Goal: Information Seeking & Learning: Learn about a topic

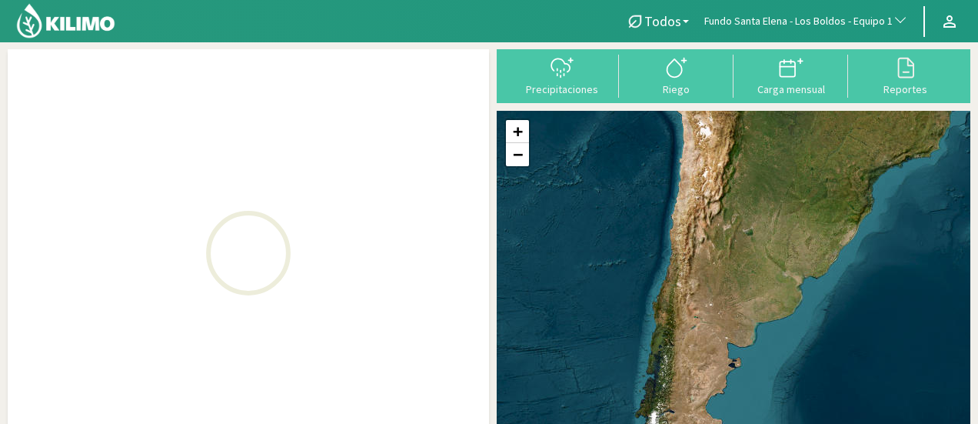
click at [847, 19] on span "Fundo Santa Elena - Los Boldos - Equipo 1" at bounding box center [798, 21] width 188 height 15
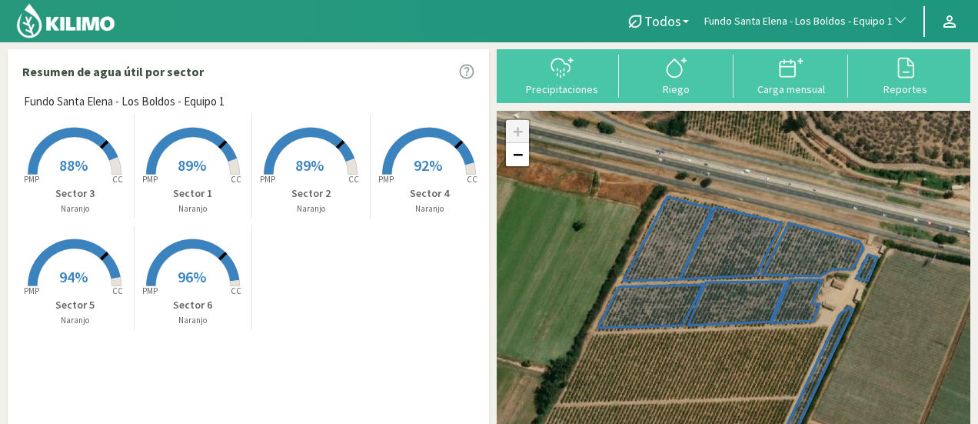
click at [832, 18] on span "Fundo Santa Elena - Los Boldos - Equipo 1" at bounding box center [798, 21] width 188 height 15
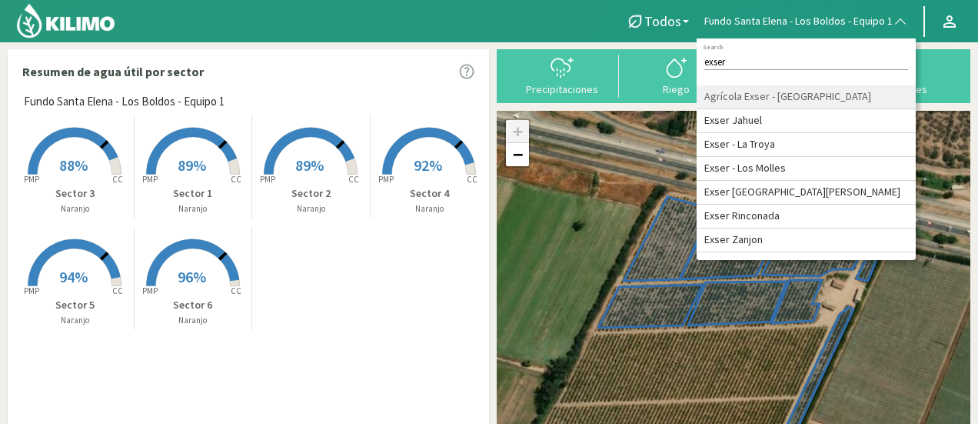
type input "exser"
click at [777, 99] on li "Agrícola Exser - [GEOGRAPHIC_DATA]" at bounding box center [806, 97] width 219 height 24
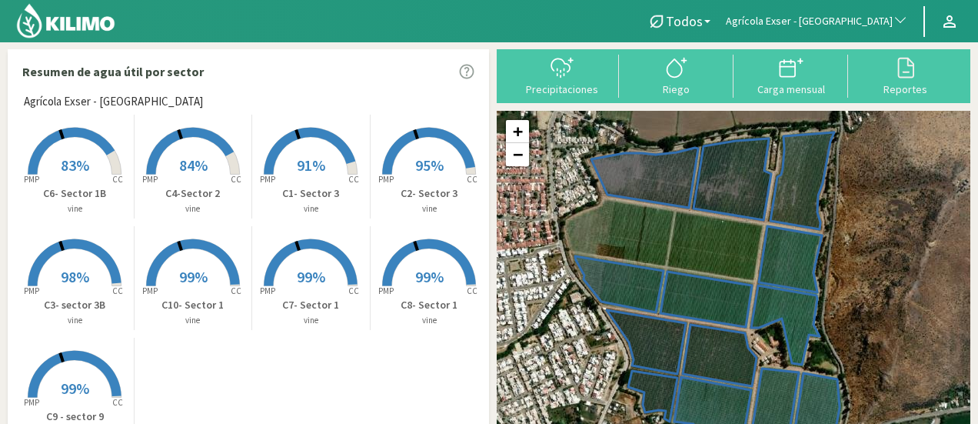
click at [64, 161] on span "83%" at bounding box center [75, 164] width 28 height 19
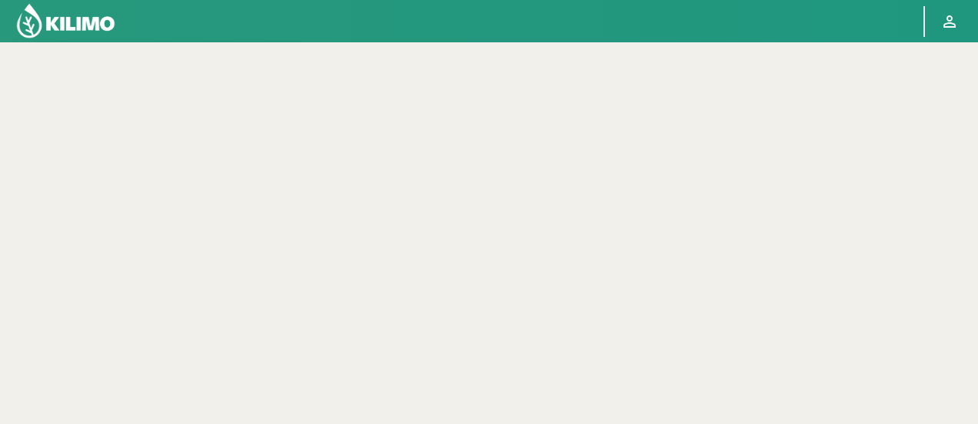
select select "3: Object"
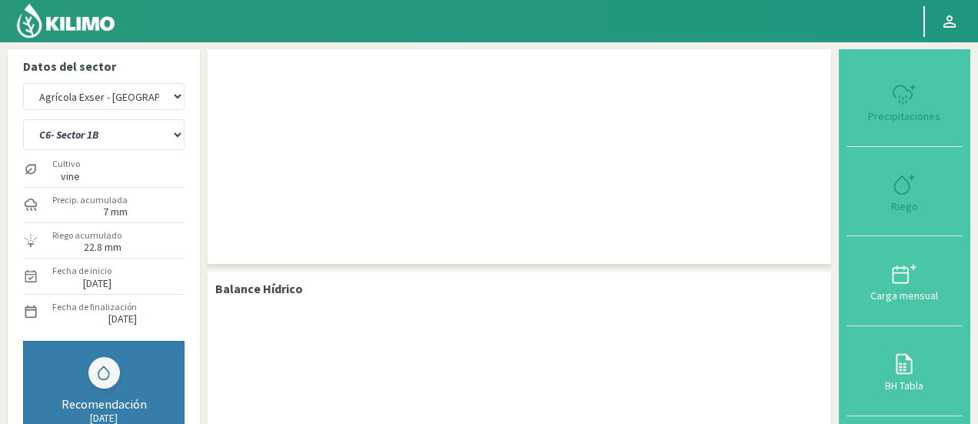
drag, startPoint x: 977, startPoint y: 122, endPoint x: 971, endPoint y: 167, distance: 45.0
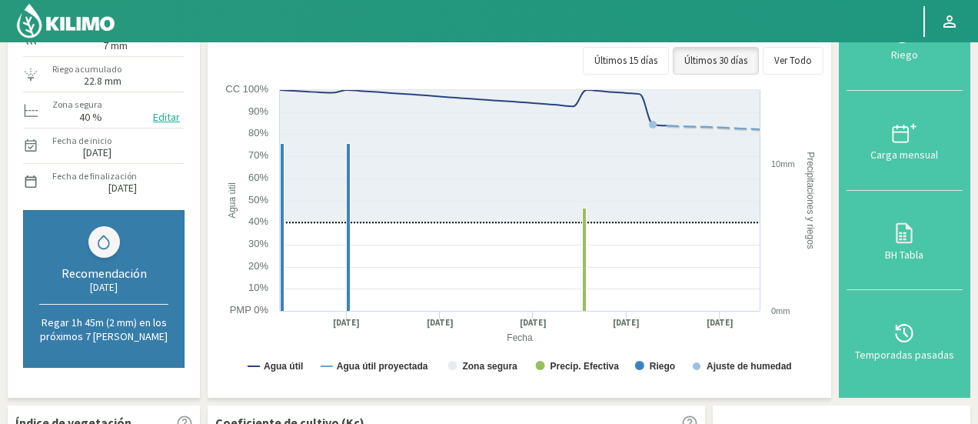
scroll to position [174, 0]
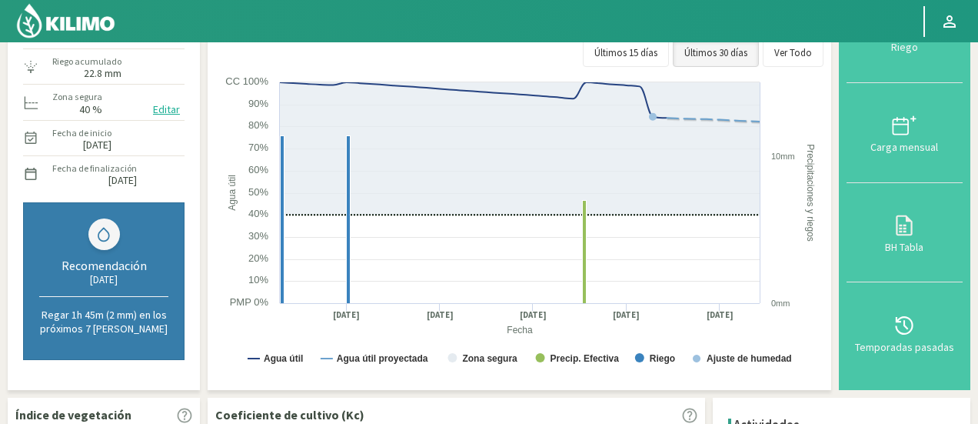
click at [162, 247] on div "Recomendación [DATE] Regar 1h 45m (2 mm) en los próximos 7 [PERSON_NAME]" at bounding box center [104, 281] width 162 height 158
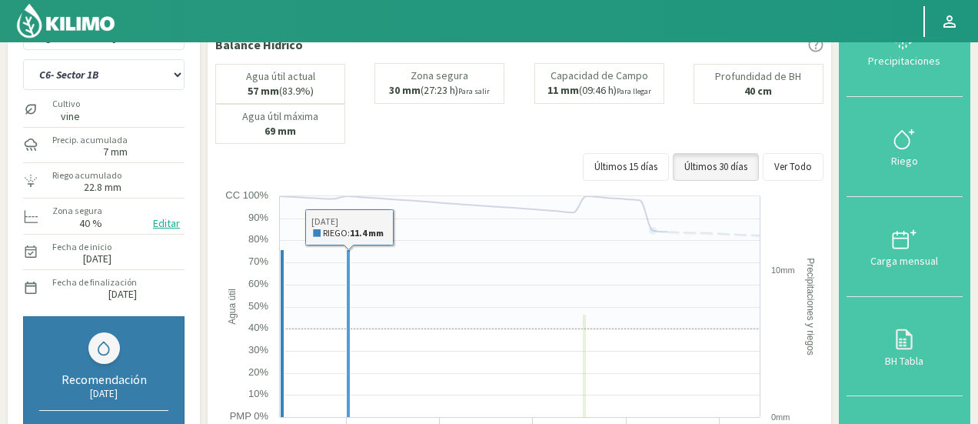
scroll to position [0, 0]
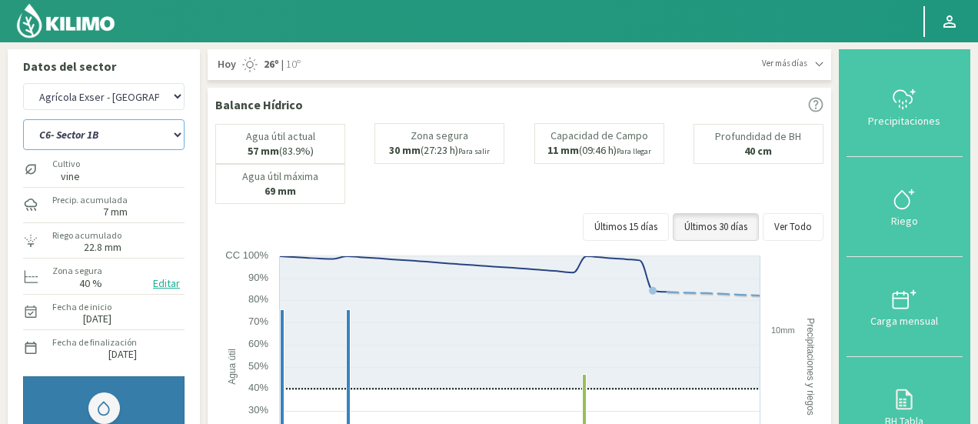
click at [148, 122] on select "C10- Sector 1 C1- Sector 3 C2- Sector 3 C3- sector 3B C4-Sector 2 C6- Sector 1B…" at bounding box center [104, 134] width 162 height 31
click at [23, 119] on select "C10- Sector 1 C1- Sector 3 C2- Sector 3 C3- sector 3B C4-Sector 2 C6- Sector 1B…" at bounding box center [104, 134] width 162 height 31
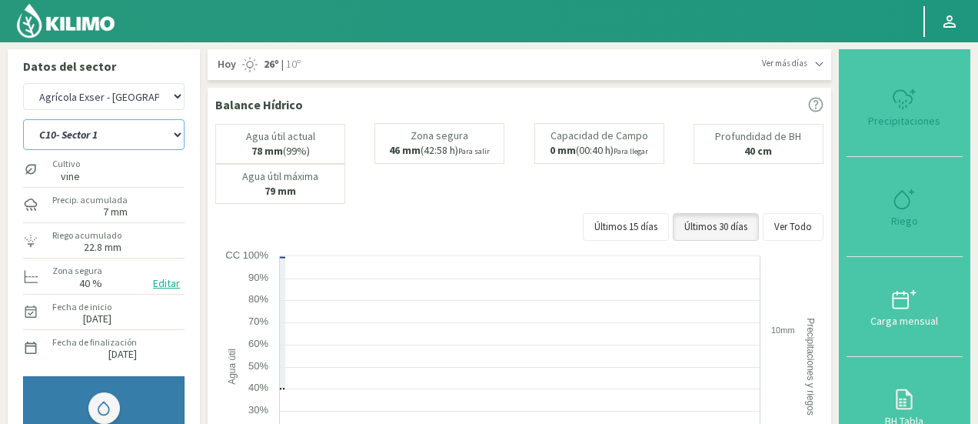
select select "5: Object"
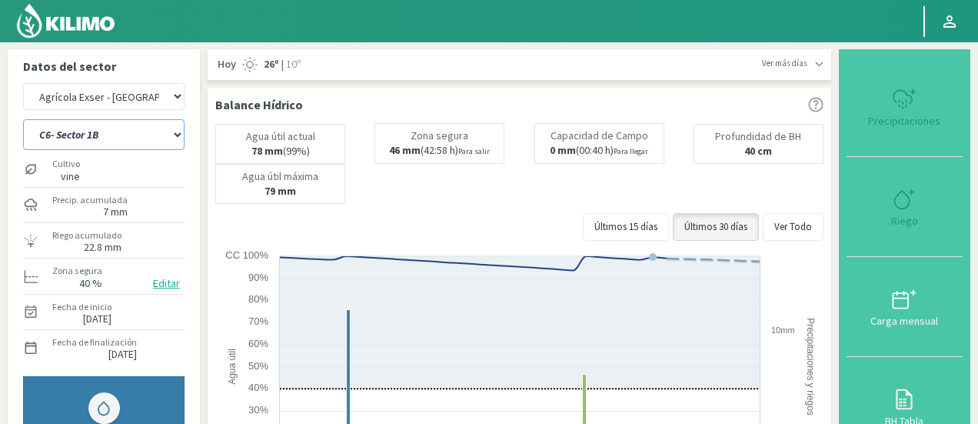
select select "292: Object"
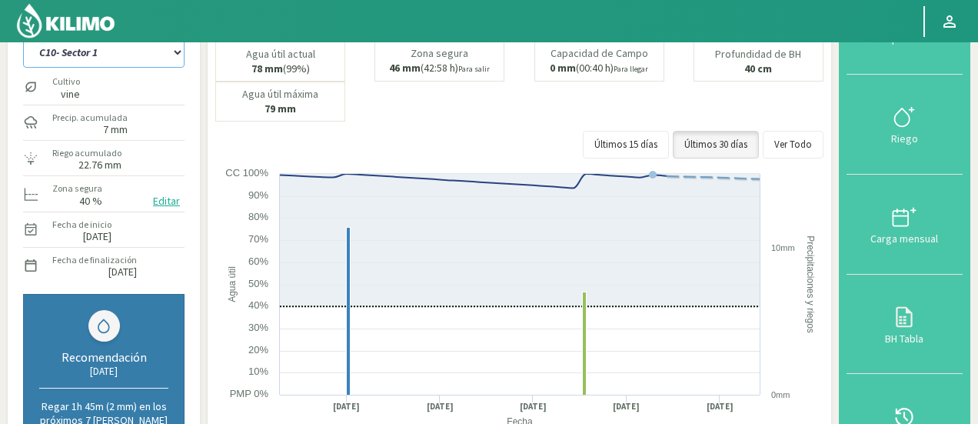
scroll to position [78, 0]
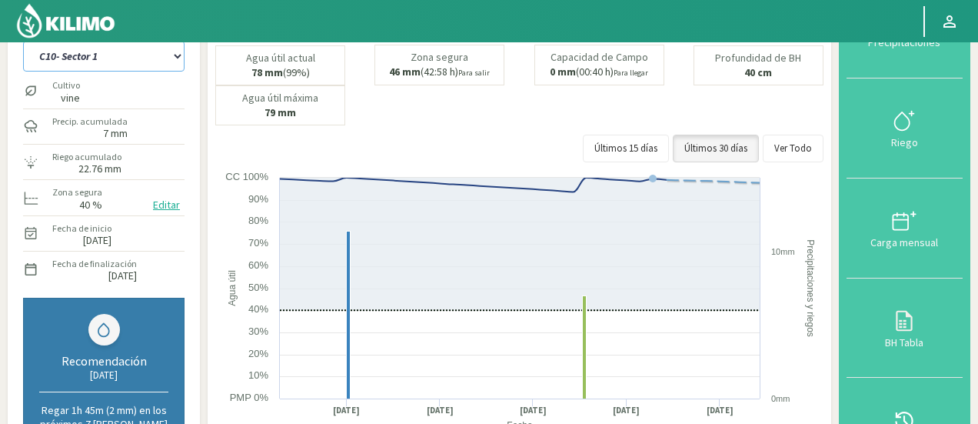
click at [146, 42] on select "C10- Sector 1 C1- Sector 3 C2- Sector 3 C3- sector 3B C4-Sector 2 C6- Sector 1B…" at bounding box center [104, 56] width 162 height 31
click at [23, 41] on select "C10- Sector 1 C1- Sector 3 C2- Sector 3 C3- sector 3B C4-Sector 2 C6- Sector 1B…" at bounding box center [104, 56] width 162 height 31
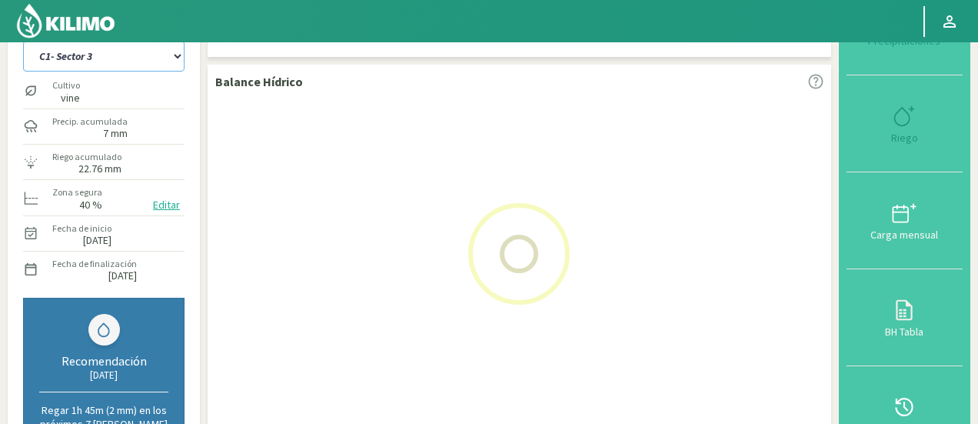
select select "9: Object"
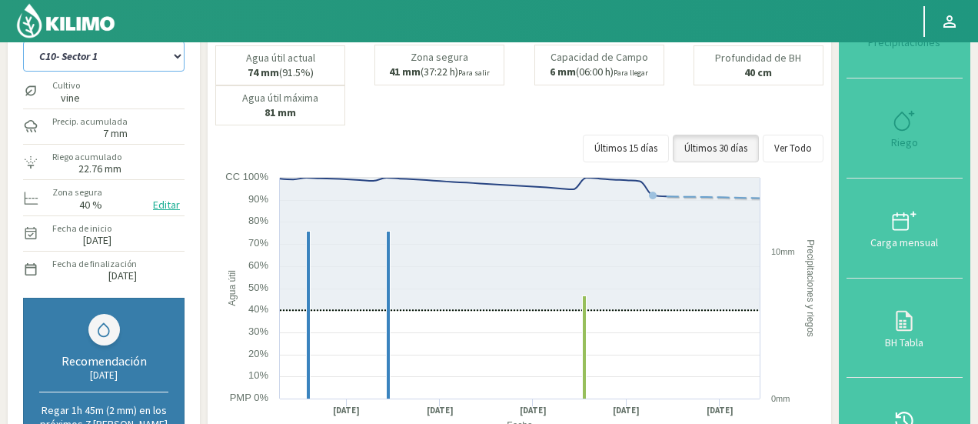
select select "581: Object"
click at [128, 66] on select "C10- Sector 1 C1- Sector 3 C2- Sector 3 C3- sector 3B C4-Sector 2 C6- Sector 1B…" at bounding box center [104, 56] width 162 height 31
click at [23, 41] on select "C10- Sector 1 C1- Sector 3 C2- Sector 3 C3- sector 3B C4-Sector 2 C6- Sector 1B…" at bounding box center [104, 56] width 162 height 31
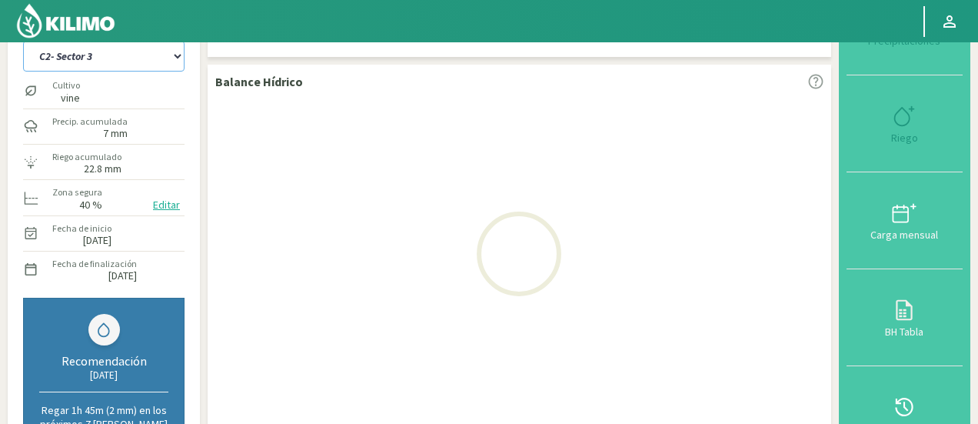
select select "19: Object"
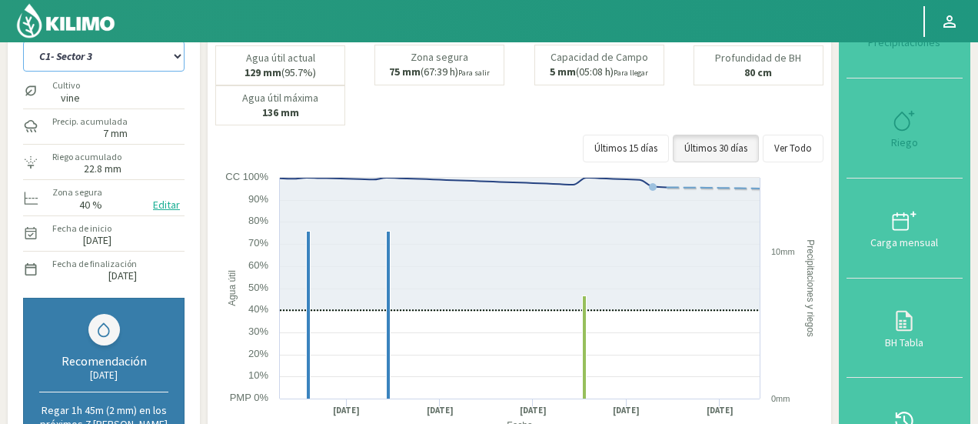
select select "870: Object"
click at [114, 56] on select "C10- Sector 1 C1- Sector 3 C2- Sector 3 C3- sector 3B C4-Sector 2 C6- Sector 1B…" at bounding box center [104, 56] width 162 height 31
click at [23, 41] on select "C10- Sector 1 C1- Sector 3 C2- Sector 3 C3- sector 3B C4-Sector 2 C6- Sector 1B…" at bounding box center [104, 56] width 162 height 31
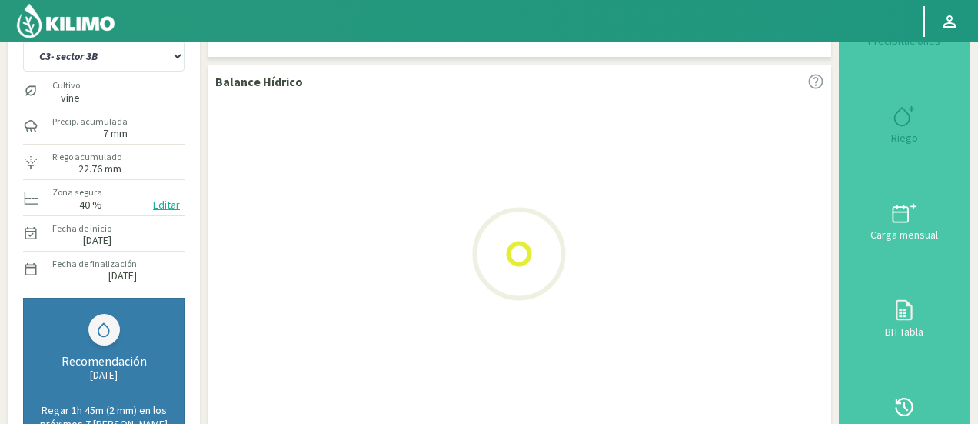
select select "29: Object"
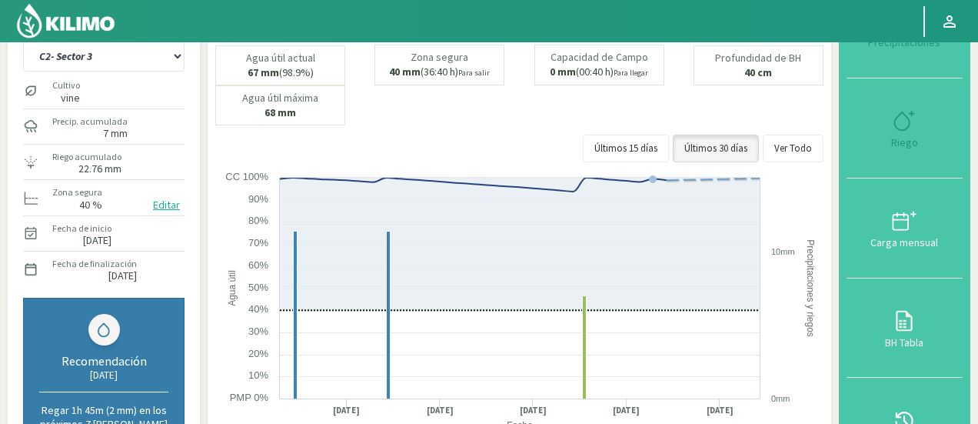
select select "1159: Object"
click at [148, 67] on select "C10- Sector 1 C1- Sector 3 C2- Sector 3 C3- sector 3B C4-Sector 2 C6- Sector 1B…" at bounding box center [104, 56] width 162 height 31
click at [23, 41] on select "C10- Sector 1 C1- Sector 3 C2- Sector 3 C3- sector 3B C4-Sector 2 C6- Sector 1B…" at bounding box center [104, 56] width 162 height 31
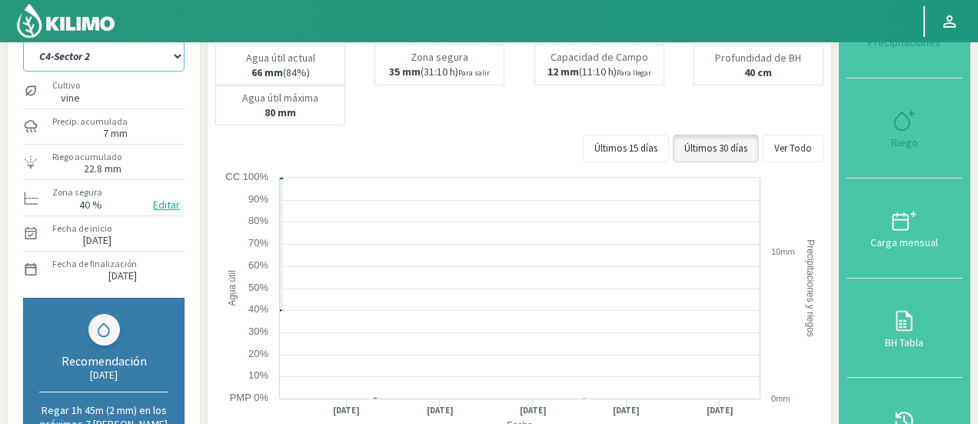
select select "39: Object"
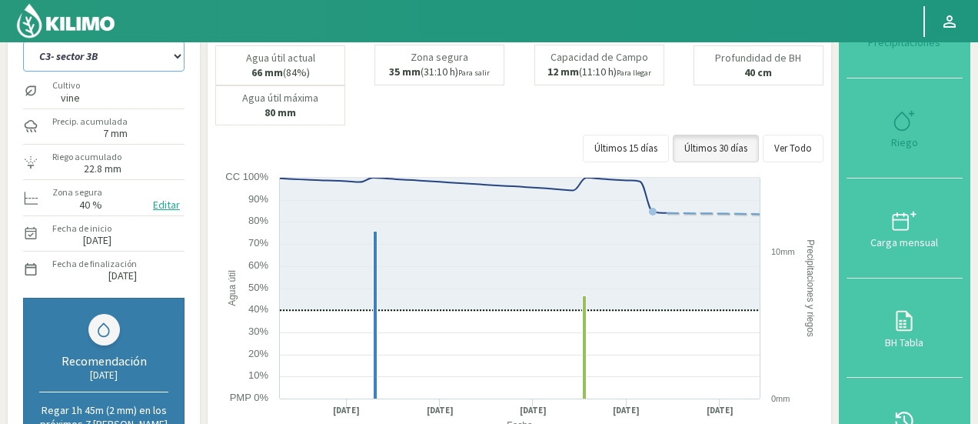
select select "1448: Object"
click at [112, 59] on select "C10- Sector 1 C1- Sector 3 C2- Sector 3 C3- sector 3B C4-Sector 2 C6- Sector 1B…" at bounding box center [104, 56] width 162 height 31
click at [23, 41] on select "C10- Sector 1 C1- Sector 3 C2- Sector 3 C3- sector 3B C4-Sector 2 C6- Sector 1B…" at bounding box center [104, 56] width 162 height 31
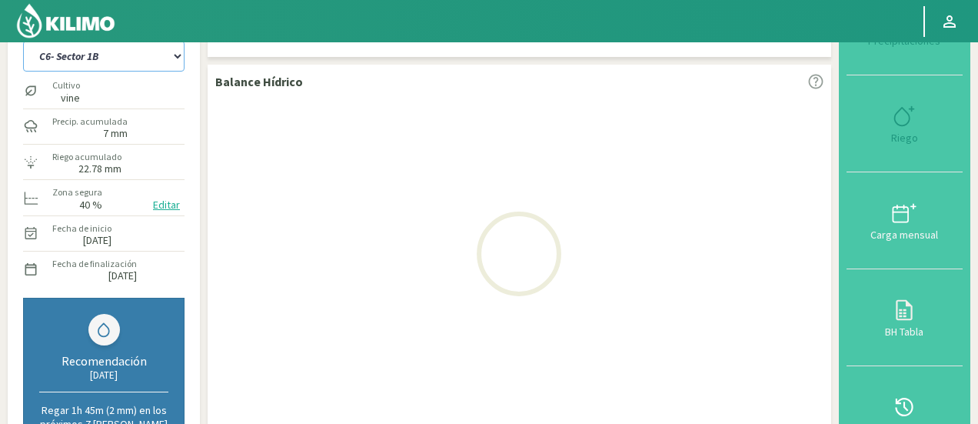
select select "49: Object"
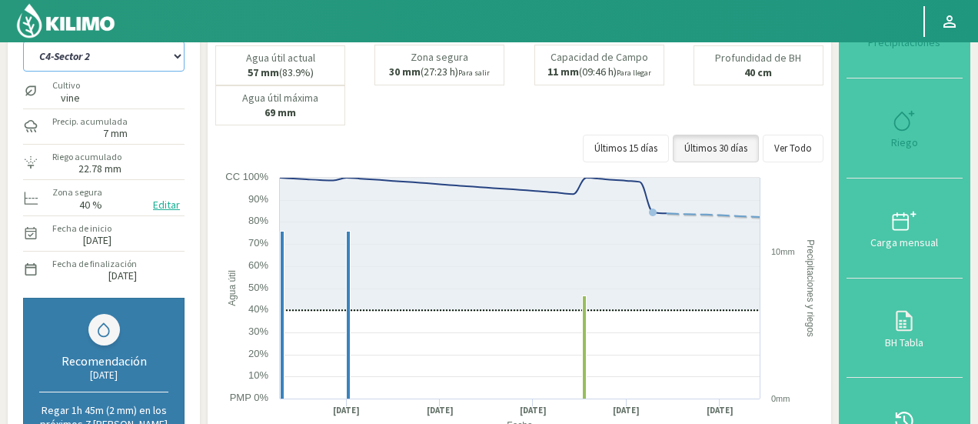
click at [107, 58] on select "C10- Sector 1 C1- Sector 3 C2- Sector 3 C3- sector 3B C4-Sector 2 C6- Sector 1B…" at bounding box center [104, 56] width 162 height 31
select select "1737: Object"
click at [23, 41] on select "C10- Sector 1 C1- Sector 3 C2- Sector 3 C3- sector 3B C4-Sector 2 C6- Sector 1B…" at bounding box center [104, 56] width 162 height 31
click at [112, 64] on select "C10- Sector 1 C1- Sector 3 C2- Sector 3 C3- sector 3B C4-Sector 2 C6- Sector 1B…" at bounding box center [104, 56] width 162 height 31
click at [23, 41] on select "C10- Sector 1 C1- Sector 3 C2- Sector 3 C3- sector 3B C4-Sector 2 C6- Sector 1B…" at bounding box center [104, 56] width 162 height 31
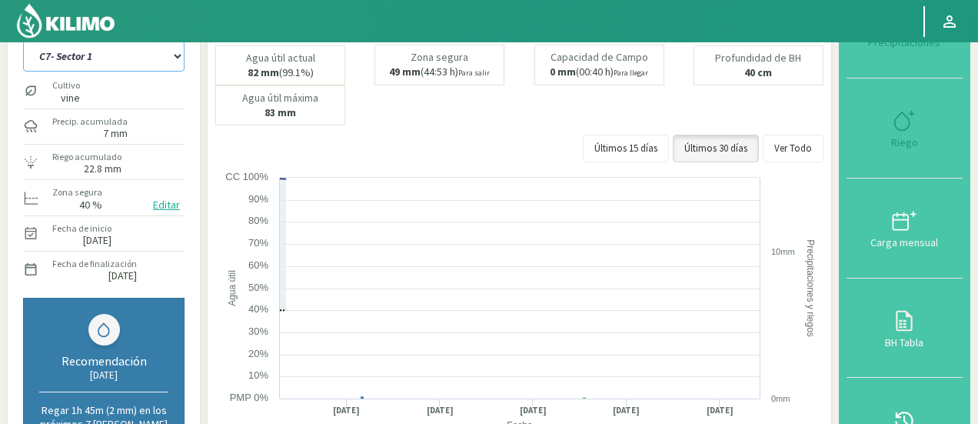
select select "59: Object"
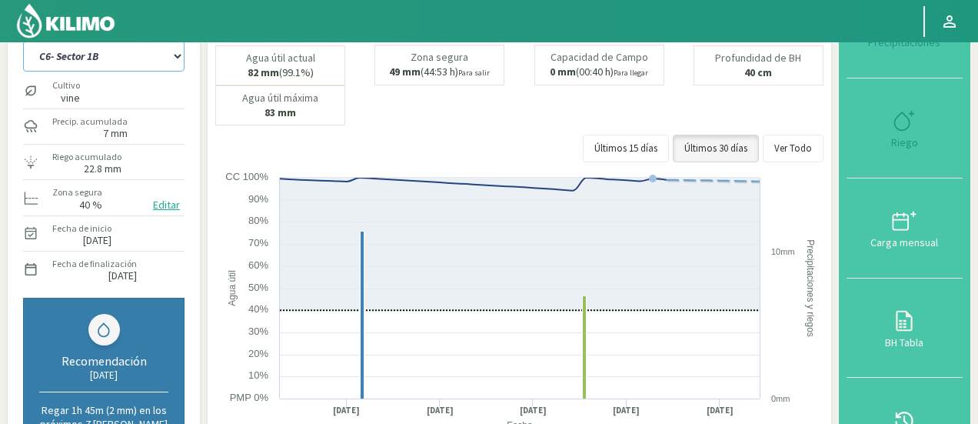
select select "2026: Object"
click at [108, 67] on select "C10- Sector 1 C1- Sector 3 C2- Sector 3 C3- sector 3B C4-Sector 2 C6- Sector 1B…" at bounding box center [104, 56] width 162 height 31
click at [23, 41] on select "C10- Sector 1 C1- Sector 3 C2- Sector 3 C3- sector 3B C4-Sector 2 C6- Sector 1B…" at bounding box center [104, 56] width 162 height 31
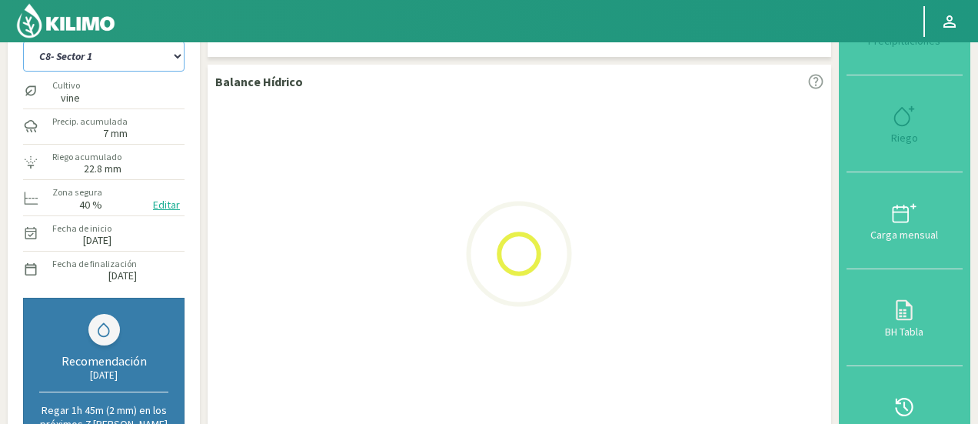
select select "69: Object"
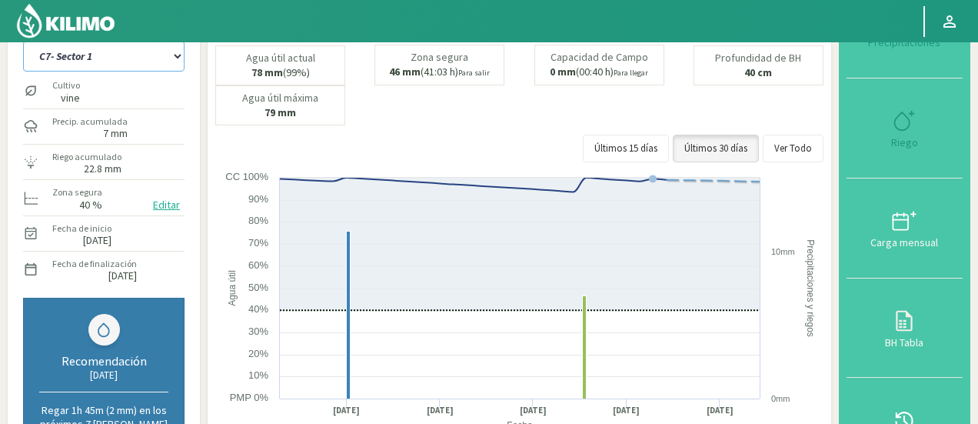
select select "2315: Object"
click at [80, 66] on select "C10- Sector 1 C1- Sector 3 C2- Sector 3 C3- sector 3B C4-Sector 2 C6- Sector 1B…" at bounding box center [104, 56] width 162 height 31
click at [23, 41] on select "C10- Sector 1 C1- Sector 3 C2- Sector 3 C3- sector 3B C4-Sector 2 C6- Sector 1B…" at bounding box center [104, 56] width 162 height 31
click at [91, 59] on select "C10- Sector 1 C1- Sector 3 C2- Sector 3 C3- sector 3B C4-Sector 2 C6- Sector 1B…" at bounding box center [104, 56] width 162 height 31
click at [23, 41] on select "C10- Sector 1 C1- Sector 3 C2- Sector 3 C3- sector 3B C4-Sector 2 C6- Sector 1B…" at bounding box center [104, 56] width 162 height 31
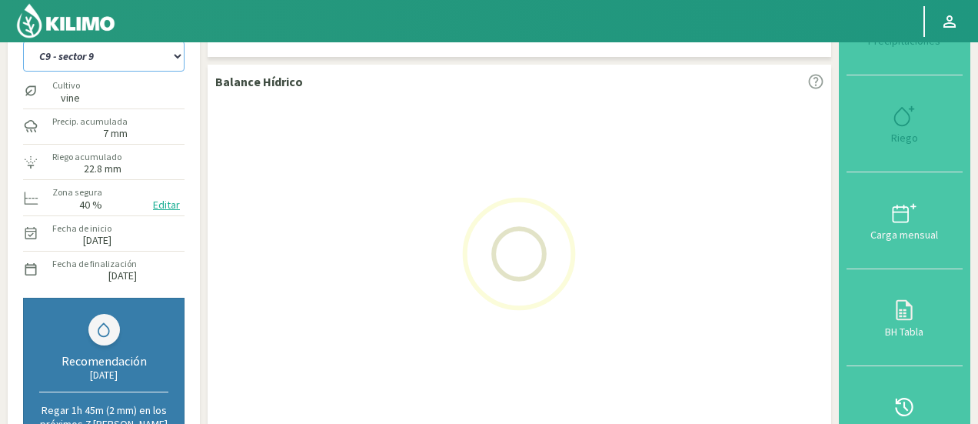
select select "79: Object"
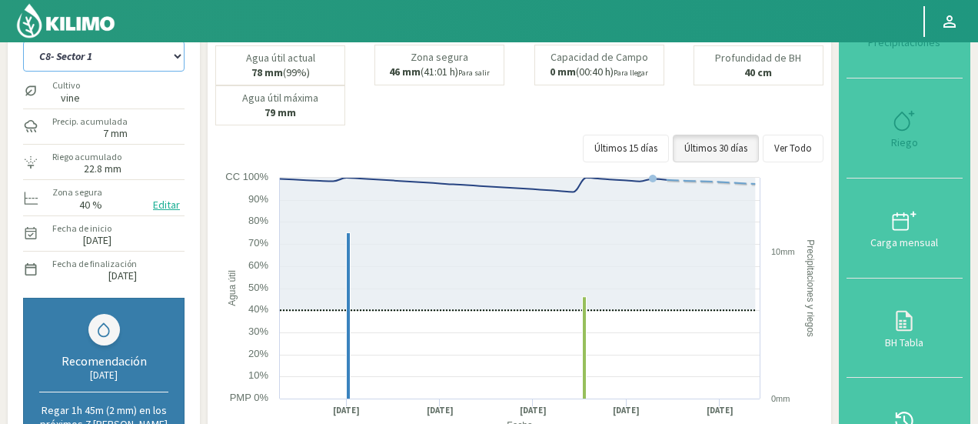
select select "2604: Object"
select select "89: Object"
click at [168, 86] on div "Cultivo vine" at bounding box center [104, 90] width 162 height 33
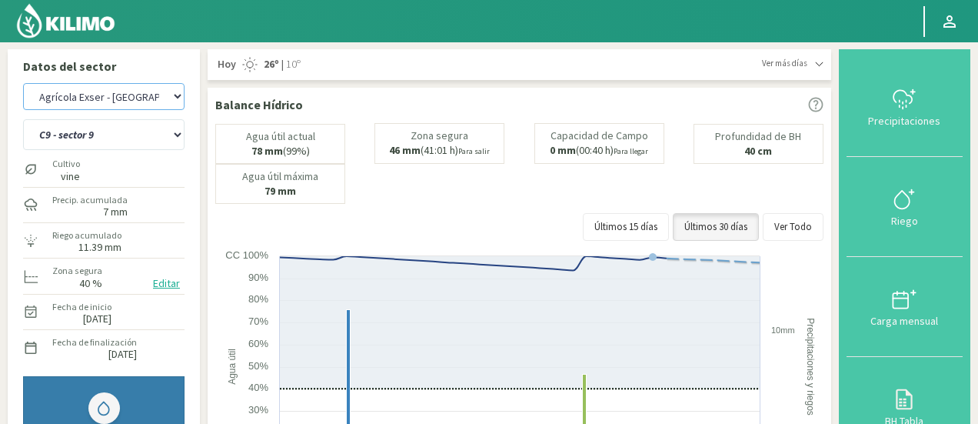
click at [142, 93] on select "Agr. Huertos de Chocalan Agrícola Bakia Agrícola [GEOGRAPHIC_DATA] - IC Agrícol…" at bounding box center [104, 96] width 162 height 27
click at [23, 83] on select "Agr. Huertos de Chocalan Agrícola Bakia Agrícola [GEOGRAPHIC_DATA] - IC Agrícol…" at bounding box center [104, 96] width 162 height 27
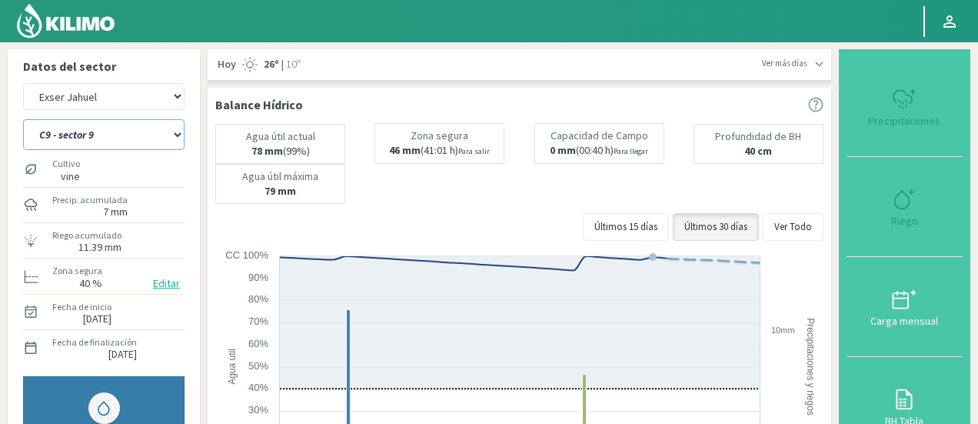
click at [169, 135] on select "C10- Sector 1 C1- Sector 3 C2- Sector 3 C3- sector 3B C4-Sector 2 C6- Sector 1B…" at bounding box center [104, 134] width 162 height 31
click at [195, 108] on div "Datos del sector Agr. Huertos de Chocalan Agrícola Bakia Agrícola [GEOGRAPHIC_D…" at bounding box center [104, 306] width 192 height 514
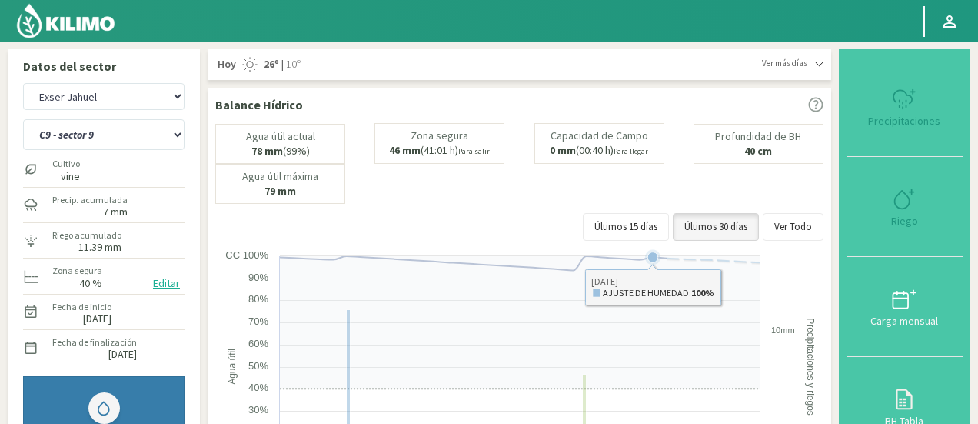
select select "2983: Object"
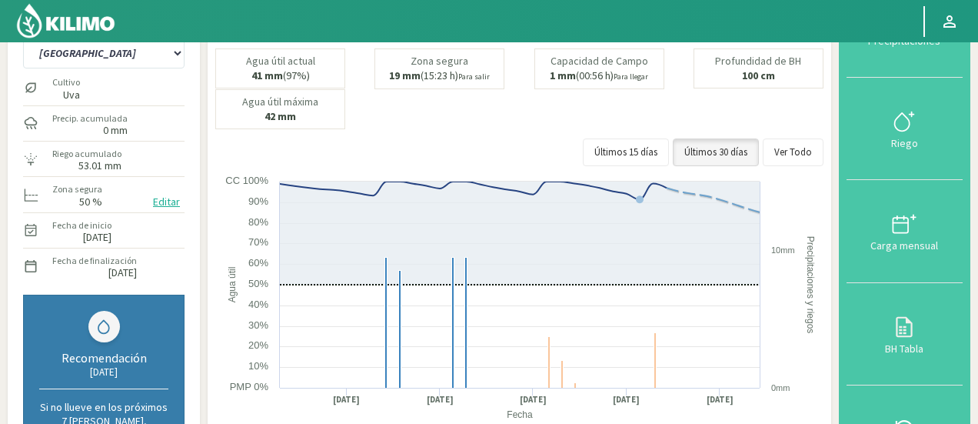
scroll to position [95, 0]
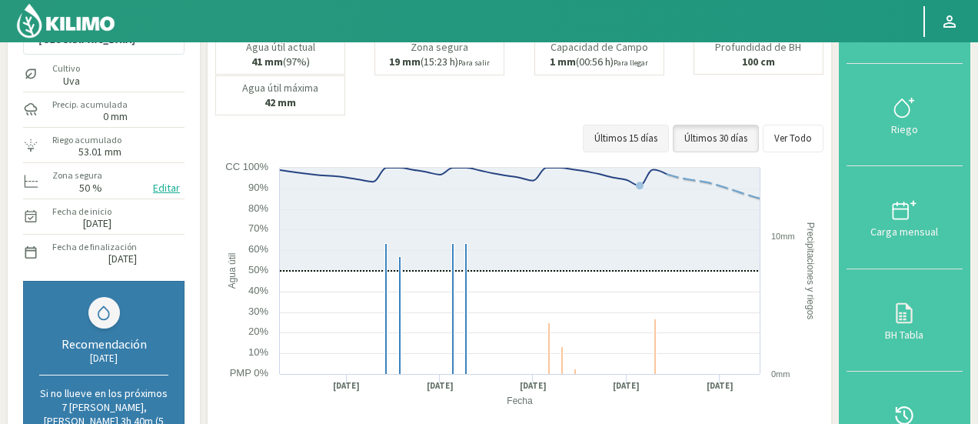
click at [662, 128] on button "Últimos 15 días" at bounding box center [626, 139] width 86 height 28
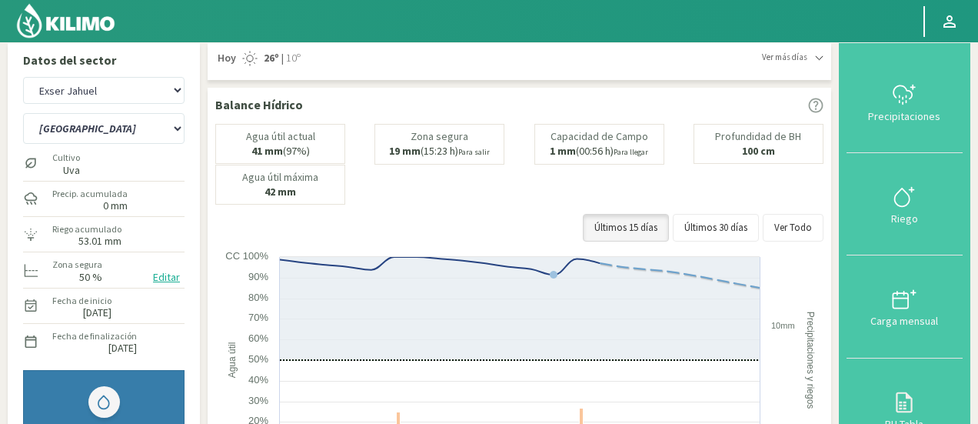
scroll to position [0, 0]
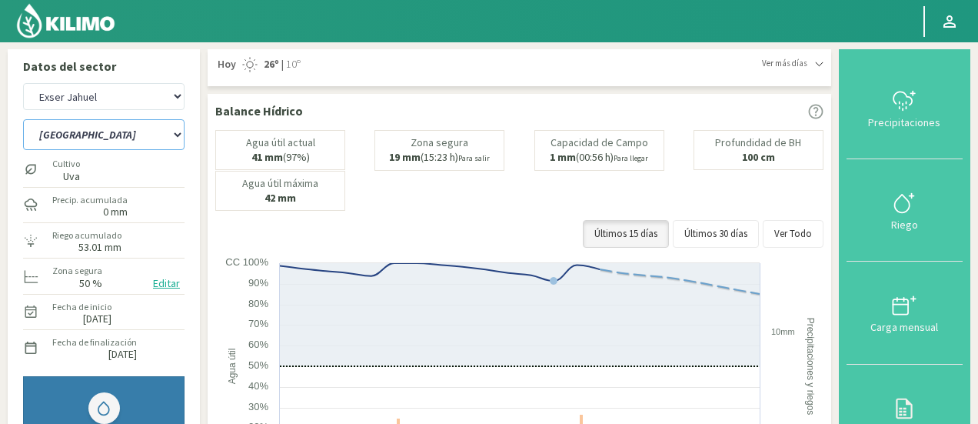
click at [118, 134] on select "CERRO S1 E1 CERRO S1 E2 CERRO S2 E1 CERRO S2 E2 CERRO S3 E1 CERRO S3 E2 CERRO S…" at bounding box center [104, 134] width 162 height 31
click at [23, 119] on select "CERRO S1 E1 CERRO S1 E2 CERRO S2 E1 CERRO S2 E2 CERRO S3 E1 CERRO S3 E2 CERRO S…" at bounding box center [104, 134] width 162 height 31
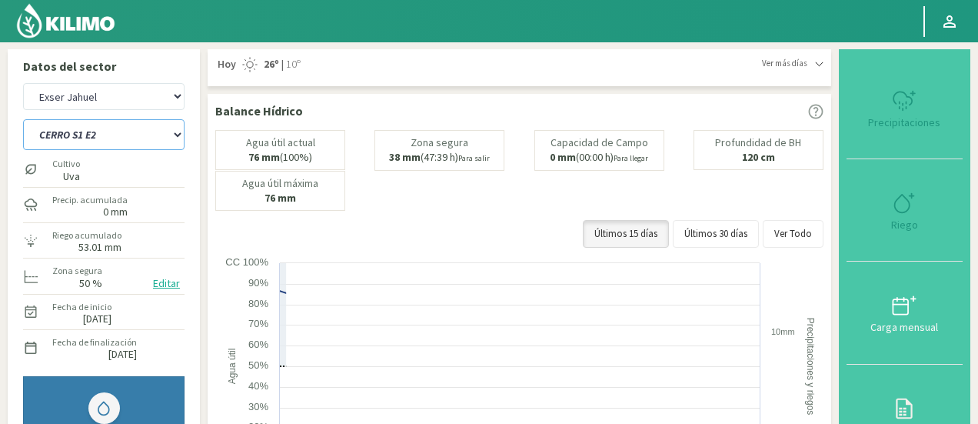
select select "90: Object"
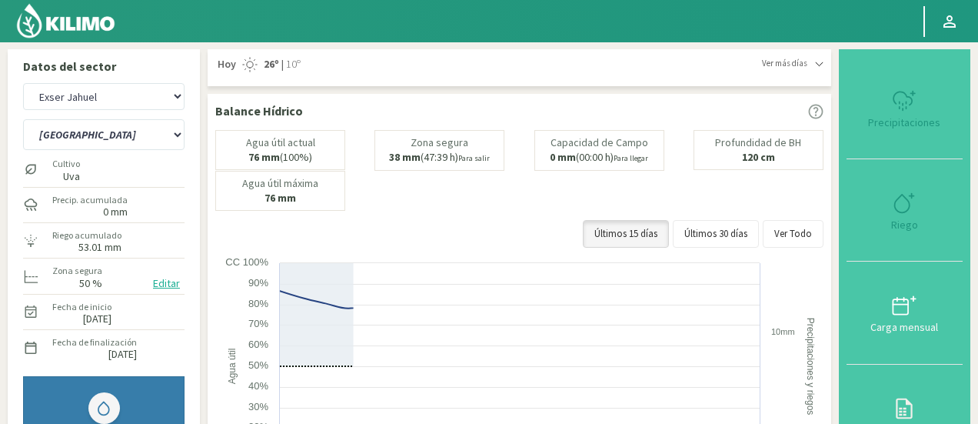
select select "3272: Object"
select select "107: Object"
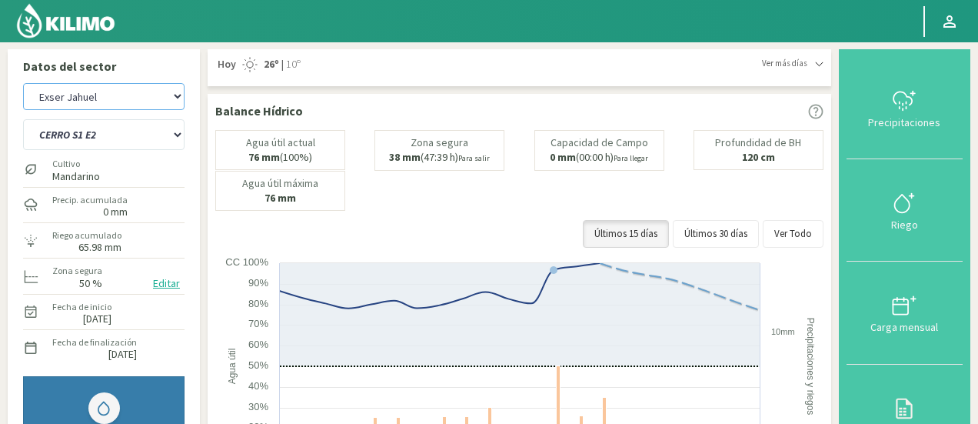
click at [115, 104] on select "Agr. Huertos de Chocalan Agrícola Bakia Agrícola [GEOGRAPHIC_DATA] - IC Agrícol…" at bounding box center [104, 96] width 162 height 27
click at [23, 83] on select "Agr. Huertos de Chocalan Agrícola Bakia Agrícola [GEOGRAPHIC_DATA] - IC Agrícol…" at bounding box center [104, 96] width 162 height 27
select select "3566: Object"
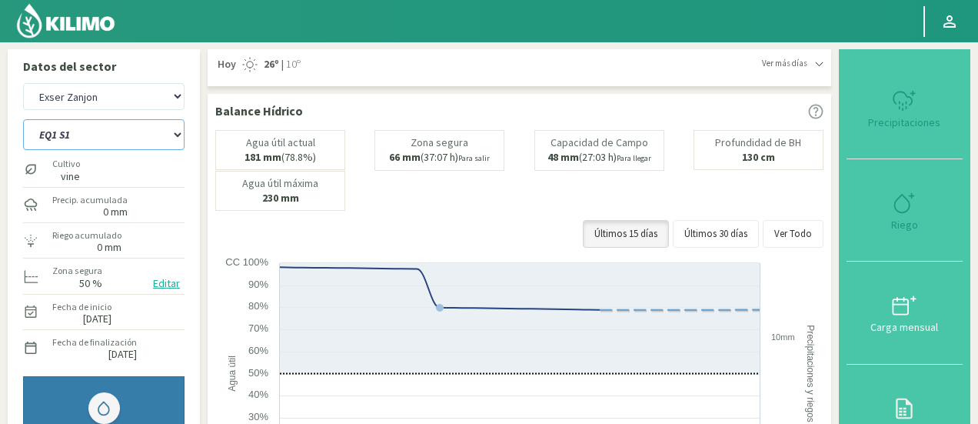
click at [111, 137] on select "EQ1 S1 EQ1 S2 EQ1 S3 EQ1 S4 EQ2 S2 EQ2 S3 EQ2 S4 EQ3 S2 EQ3 S3" at bounding box center [104, 134] width 162 height 31
click at [23, 119] on select "EQ1 S1 EQ1 S2 EQ1 S3 EQ1 S4 EQ2 S2 EQ2 S3 EQ2 S4 EQ3 S2 EQ3 S3" at bounding box center [104, 134] width 162 height 31
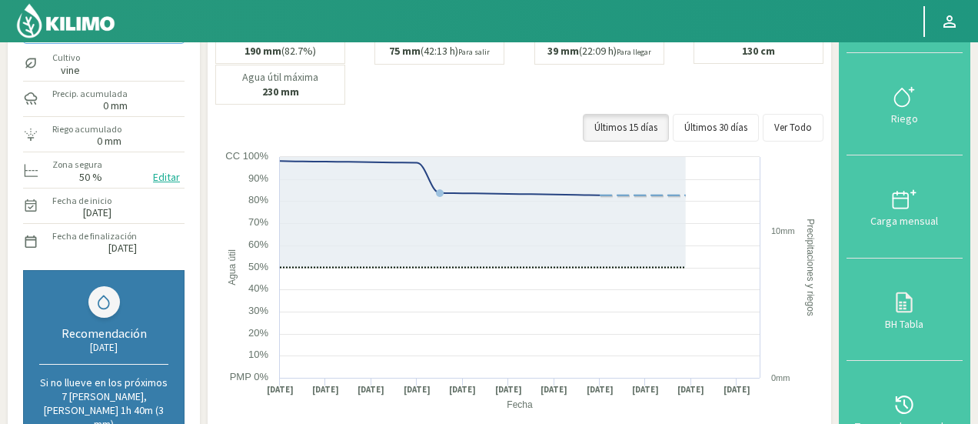
select select "122: Object"
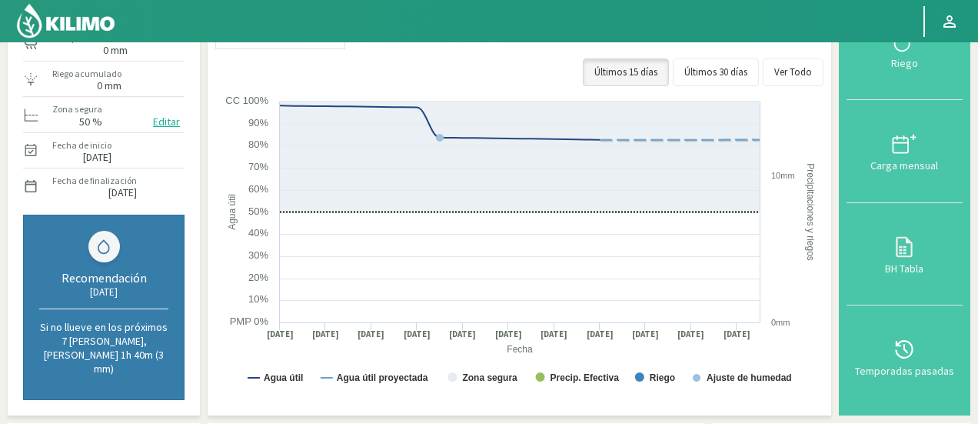
select select "3855: Object"
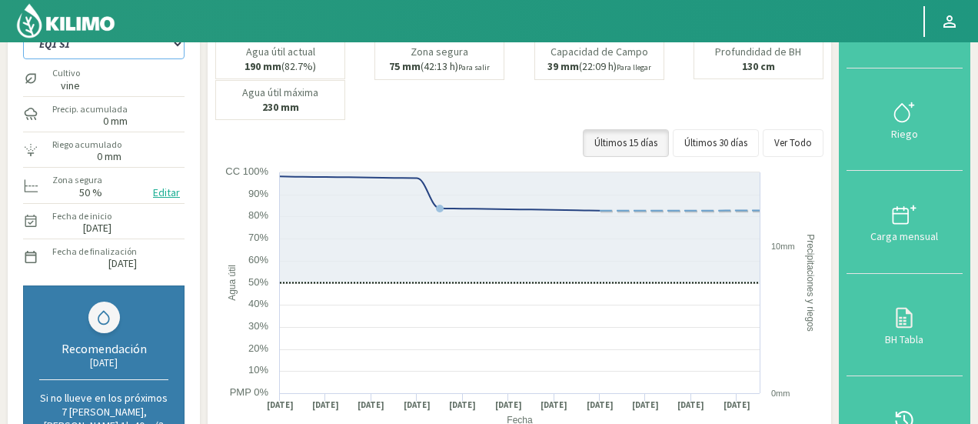
scroll to position [84, 0]
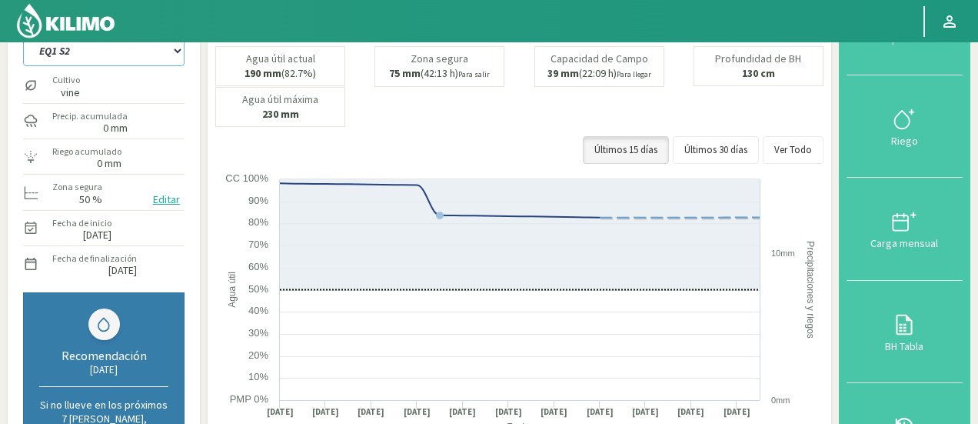
click at [64, 48] on select "EQ1 S1 EQ1 S2 EQ1 S3 EQ1 S4 EQ2 S2 EQ2 S3 EQ2 S4 EQ3 S2 EQ3 S3" at bounding box center [104, 50] width 162 height 31
click at [23, 35] on select "EQ1 S1 EQ1 S2 EQ1 S3 EQ1 S4 EQ2 S2 EQ2 S3 EQ2 S4 EQ3 S2 EQ3 S3" at bounding box center [104, 50] width 162 height 31
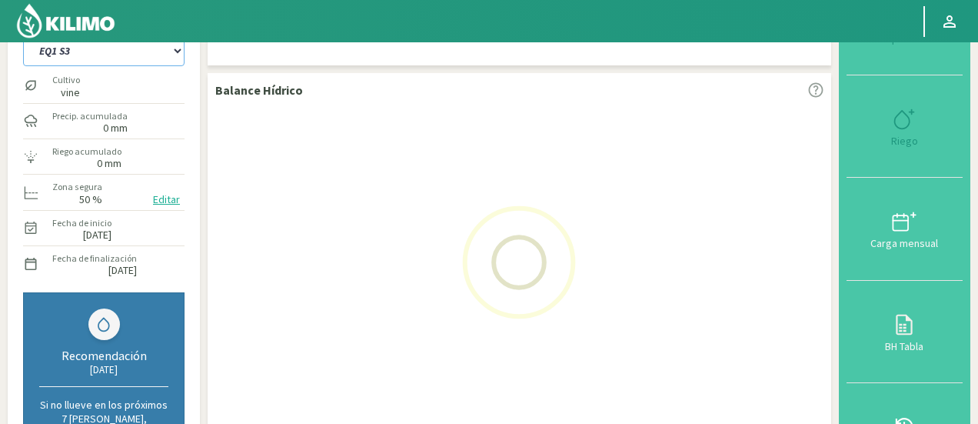
select select "132: Object"
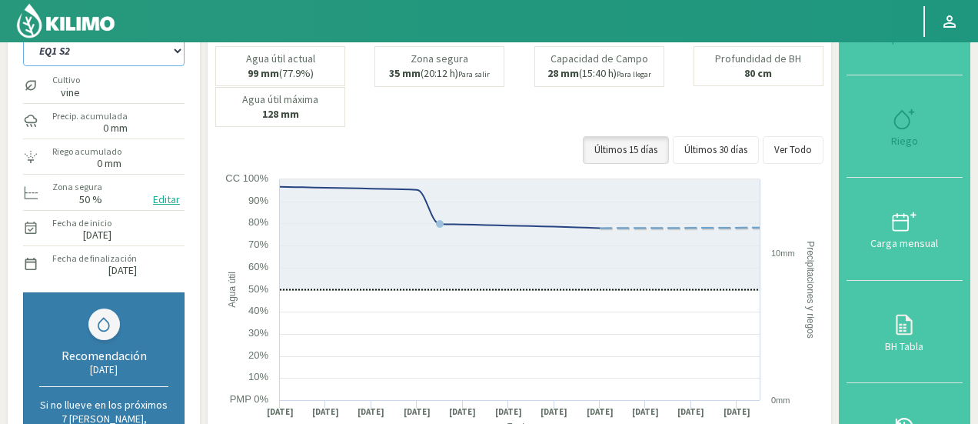
select select "4144: Object"
click at [112, 62] on select "EQ1 S1 EQ1 S2 EQ1 S3 EQ1 S4 EQ2 S2 EQ2 S3 EQ2 S4 EQ3 S2 EQ3 S3" at bounding box center [104, 50] width 162 height 31
click at [23, 35] on select "EQ1 S1 EQ1 S2 EQ1 S3 EQ1 S4 EQ2 S2 EQ2 S3 EQ2 S4 EQ3 S2 EQ3 S3" at bounding box center [104, 50] width 162 height 31
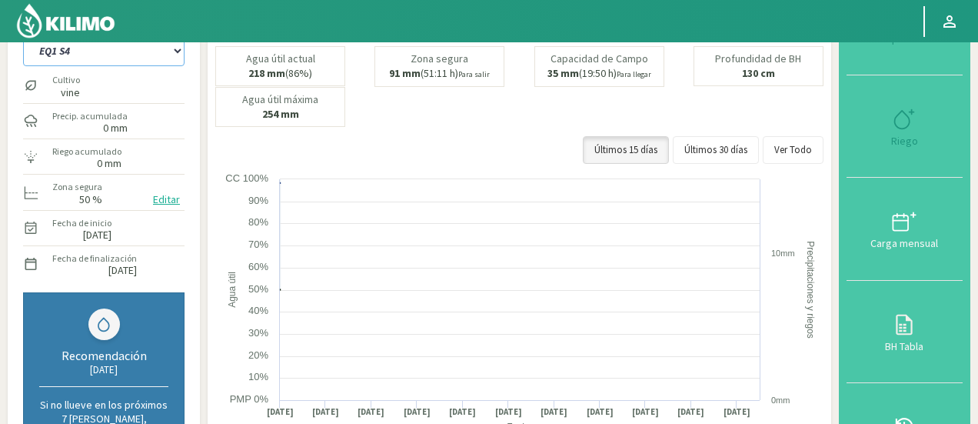
select select "142: Object"
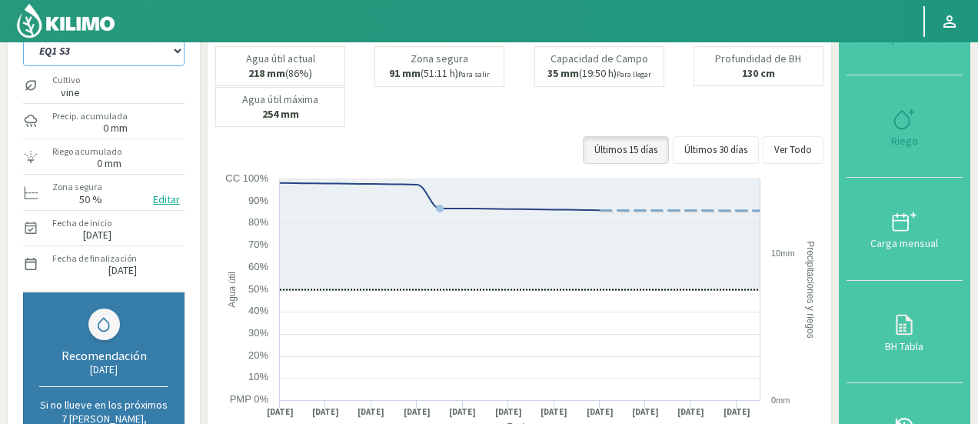
click at [134, 58] on select "EQ1 S1 EQ1 S2 EQ1 S3 EQ1 S4 EQ2 S2 EQ2 S3 EQ2 S4 EQ3 S2 EQ3 S3" at bounding box center [104, 50] width 162 height 31
select select "4433: Object"
click at [23, 35] on select "EQ1 S1 EQ1 S2 EQ1 S3 EQ1 S4 EQ2 S2 EQ2 S3 EQ2 S4 EQ3 S2 EQ3 S3" at bounding box center [104, 50] width 162 height 31
click at [108, 57] on select "EQ1 S1 EQ1 S2 EQ1 S3 EQ1 S4 EQ2 S2 EQ2 S3 EQ2 S4 EQ3 S2 EQ3 S3" at bounding box center [104, 50] width 162 height 31
click at [23, 35] on select "EQ1 S1 EQ1 S2 EQ1 S3 EQ1 S4 EQ2 S2 EQ2 S3 EQ2 S4 EQ3 S2 EQ3 S3" at bounding box center [104, 50] width 162 height 31
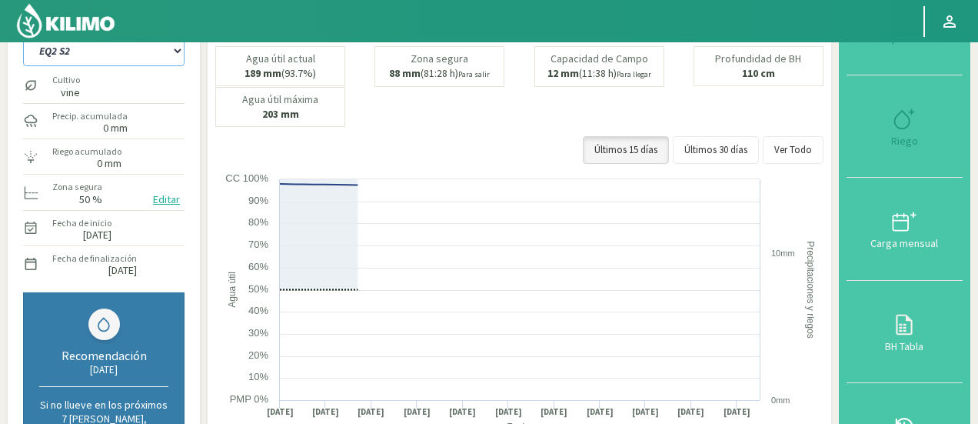
select select "152: Object"
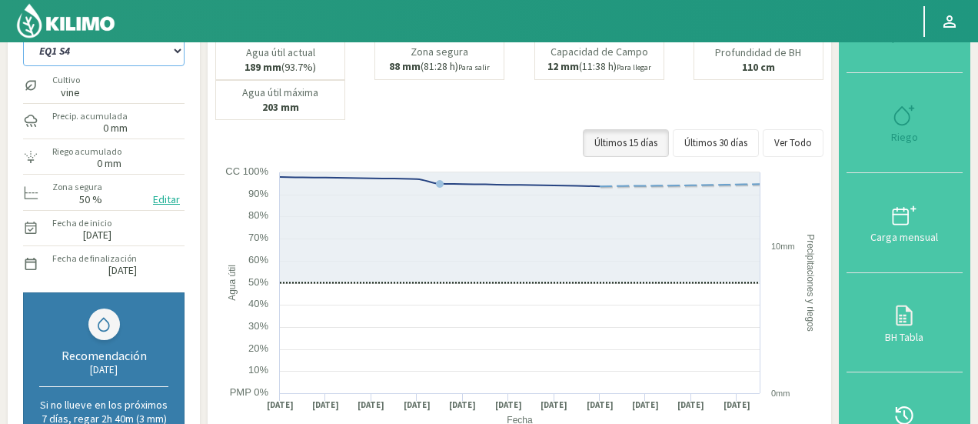
click at [100, 52] on select "EQ1 S1 EQ1 S2 EQ1 S3 EQ1 S4 EQ2 S2 EQ2 S3 EQ2 S4 EQ3 S2 EQ3 S3" at bounding box center [104, 50] width 162 height 31
select select "4722: Object"
click at [23, 35] on select "EQ1 S1 EQ1 S2 EQ1 S3 EQ1 S4 EQ2 S2 EQ2 S3 EQ2 S4 EQ3 S2 EQ3 S3" at bounding box center [104, 50] width 162 height 31
click at [112, 57] on select "EQ1 S1 EQ1 S2 EQ1 S3 EQ1 S4 EQ2 S2 EQ2 S3 EQ2 S4 EQ3 S2 EQ3 S3" at bounding box center [104, 50] width 162 height 31
click at [23, 35] on select "EQ1 S1 EQ1 S2 EQ1 S3 EQ1 S4 EQ2 S2 EQ2 S3 EQ2 S4 EQ3 S2 EQ3 S3" at bounding box center [104, 50] width 162 height 31
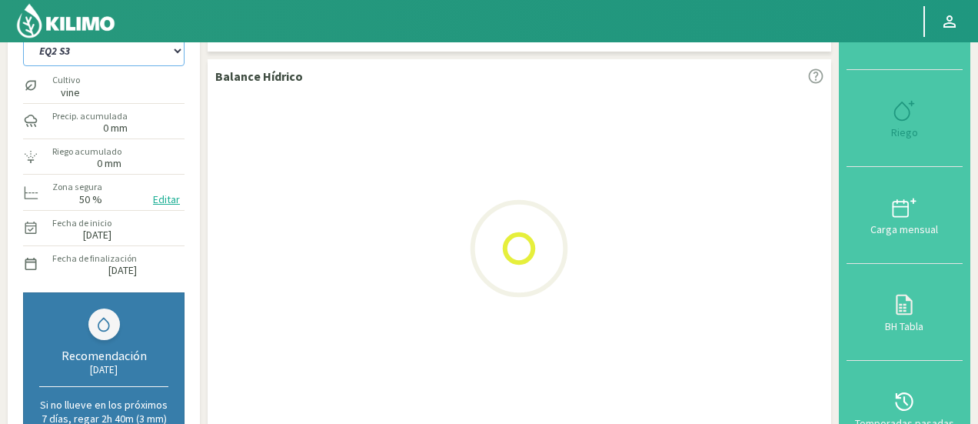
select select "162: Object"
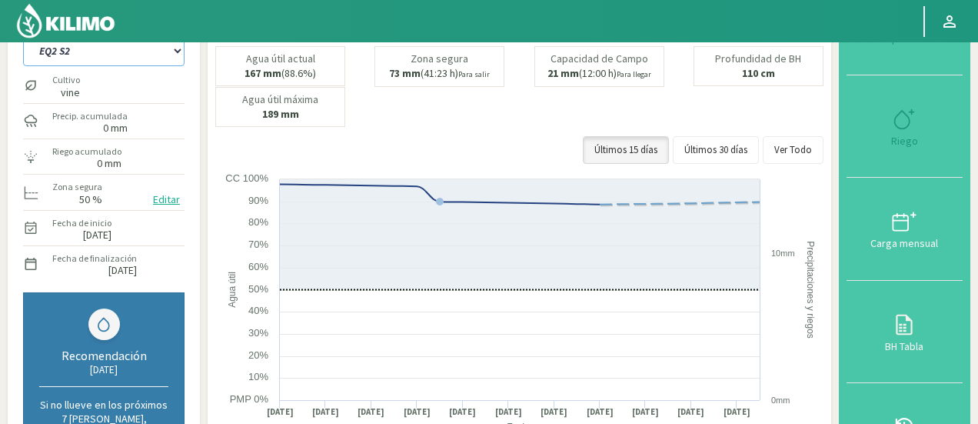
select select "5011: Object"
click at [96, 62] on select "EQ1 S1 EQ1 S2 EQ1 S3 EQ1 S4 EQ2 S2 EQ2 S3 EQ2 S4 EQ3 S2 EQ3 S3" at bounding box center [104, 50] width 162 height 31
click at [23, 35] on select "EQ1 S1 EQ1 S2 EQ1 S3 EQ1 S4 EQ2 S2 EQ2 S3 EQ2 S4 EQ3 S2 EQ3 S3" at bounding box center [104, 50] width 162 height 31
click at [122, 64] on select "EQ1 S1 EQ1 S2 EQ1 S3 EQ1 S4 EQ2 S2 EQ2 S3 EQ2 S4 EQ3 S2 EQ3 S3" at bounding box center [104, 50] width 162 height 31
click at [23, 35] on select "EQ1 S1 EQ1 S2 EQ1 S3 EQ1 S4 EQ2 S2 EQ2 S3 EQ2 S4 EQ3 S2 EQ3 S3" at bounding box center [104, 50] width 162 height 31
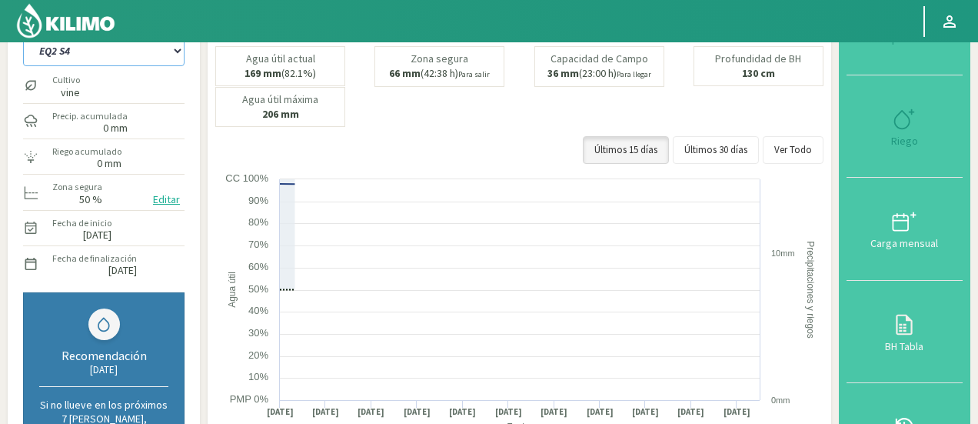
select select "172: Object"
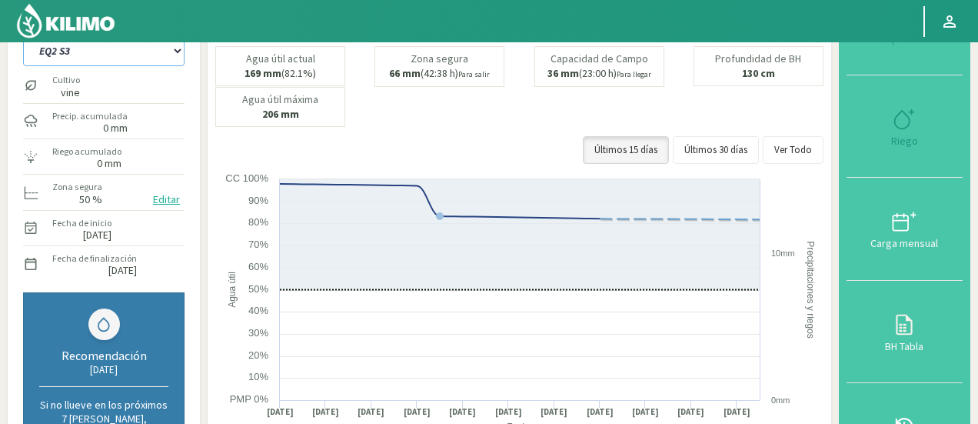
select select "5300: Object"
click at [115, 56] on select "EQ1 S1 EQ1 S2 EQ1 S3 EQ1 S4 EQ2 S2 EQ2 S3 EQ2 S4 EQ3 S2 EQ3 S3" at bounding box center [104, 50] width 162 height 31
click at [23, 35] on select "EQ1 S1 EQ1 S2 EQ1 S3 EQ1 S4 EQ2 S2 EQ2 S3 EQ2 S4 EQ3 S2 EQ3 S3" at bounding box center [104, 50] width 162 height 31
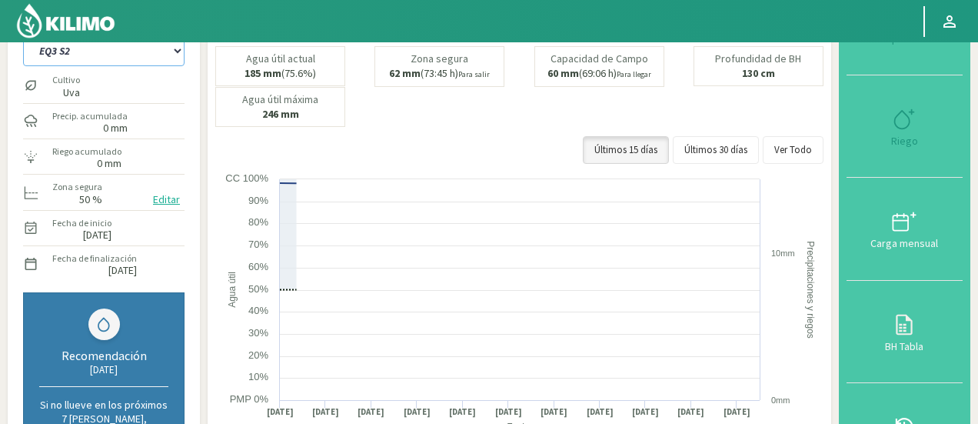
select select "182: Object"
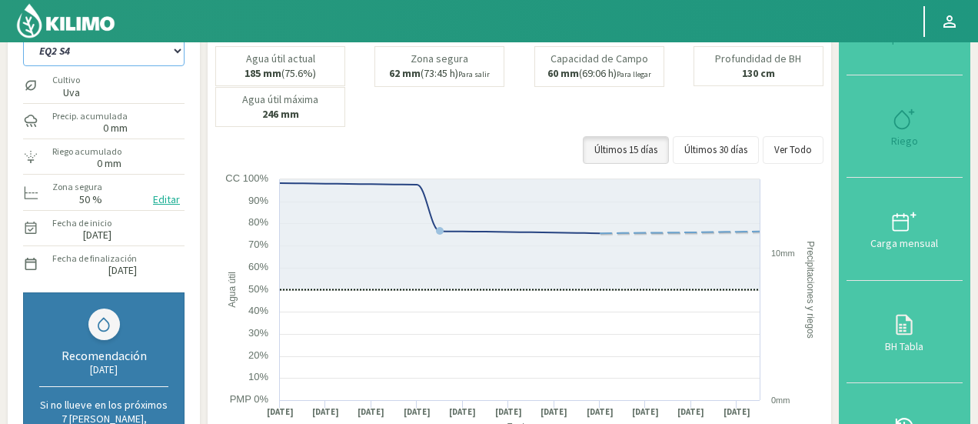
click at [112, 60] on select "EQ1 S1 EQ1 S2 EQ1 S3 EQ1 S4 EQ2 S2 EQ2 S3 EQ2 S4 EQ3 S2 EQ3 S3" at bounding box center [104, 50] width 162 height 31
select select "5589: Object"
click at [23, 35] on select "EQ1 S1 EQ1 S2 EQ1 S3 EQ1 S4 EQ2 S2 EQ2 S3 EQ2 S4 EQ3 S2 EQ3 S3" at bounding box center [104, 50] width 162 height 31
click at [114, 55] on select "EQ1 S1 EQ1 S2 EQ1 S3 EQ1 S4 EQ2 S2 EQ2 S3 EQ2 S4 EQ3 S2 EQ3 S3" at bounding box center [104, 50] width 162 height 31
click at [159, 44] on select "EQ1 S1 EQ1 S2 EQ1 S3 EQ1 S4 EQ2 S2 EQ2 S3 EQ2 S4 EQ3 S2 EQ3 S3" at bounding box center [104, 50] width 162 height 31
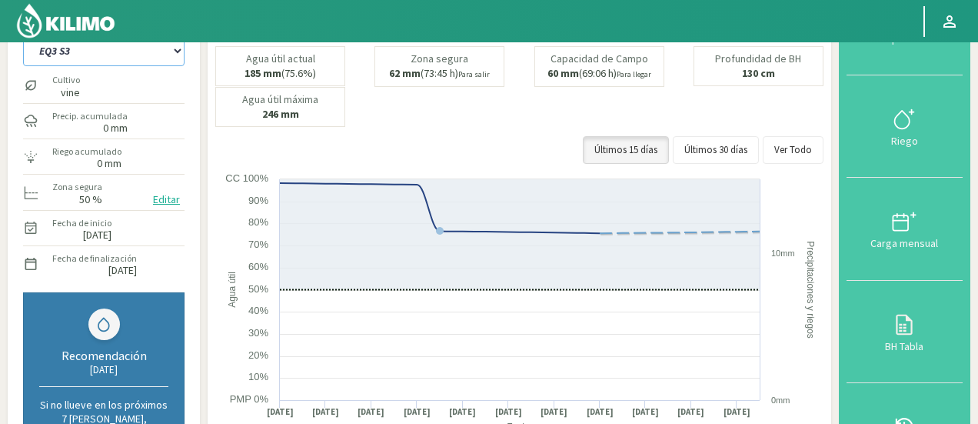
click at [23, 35] on select "EQ1 S1 EQ1 S2 EQ1 S3 EQ1 S4 EQ2 S2 EQ2 S3 EQ2 S4 EQ3 S2 EQ3 S3" at bounding box center [104, 50] width 162 height 31
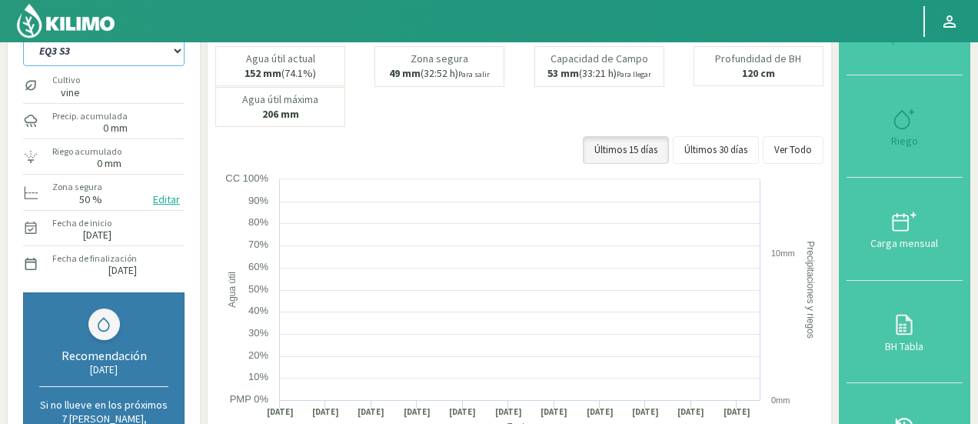
select select "192: Object"
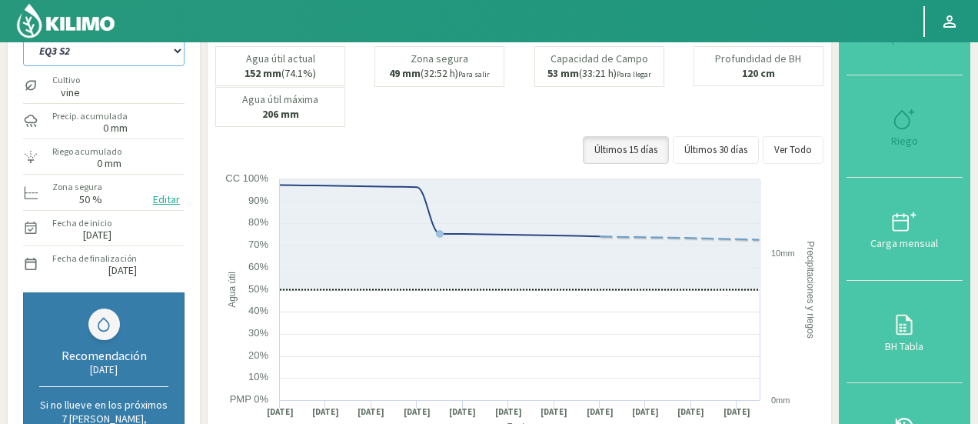
select select "5878: Object"
click at [94, 54] on select "EQ1 S1 EQ1 S2 EQ1 S3 EQ1 S4 EQ2 S2 EQ2 S3 EQ2 S4 EQ3 S2 EQ3 S3" at bounding box center [104, 50] width 162 height 31
click at [23, 35] on select "EQ1 S1 EQ1 S2 EQ1 S3 EQ1 S4 EQ2 S2 EQ2 S3 EQ2 S4 EQ3 S2 EQ3 S3" at bounding box center [104, 50] width 162 height 31
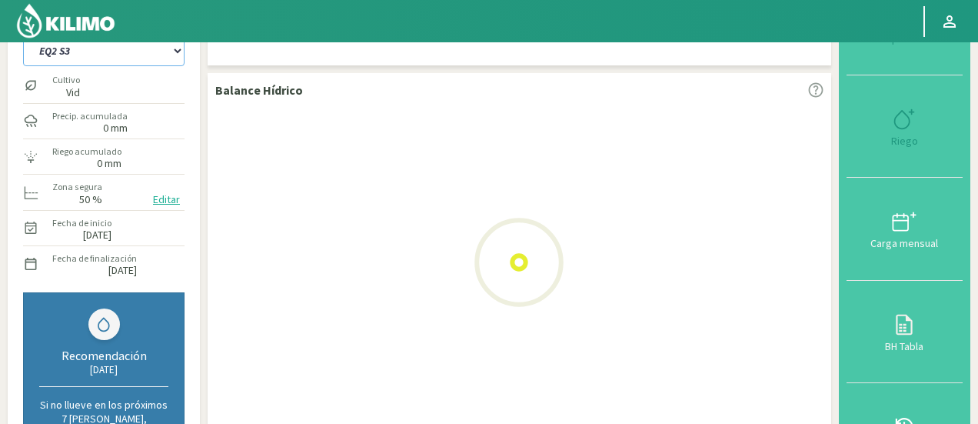
select select "202: Object"
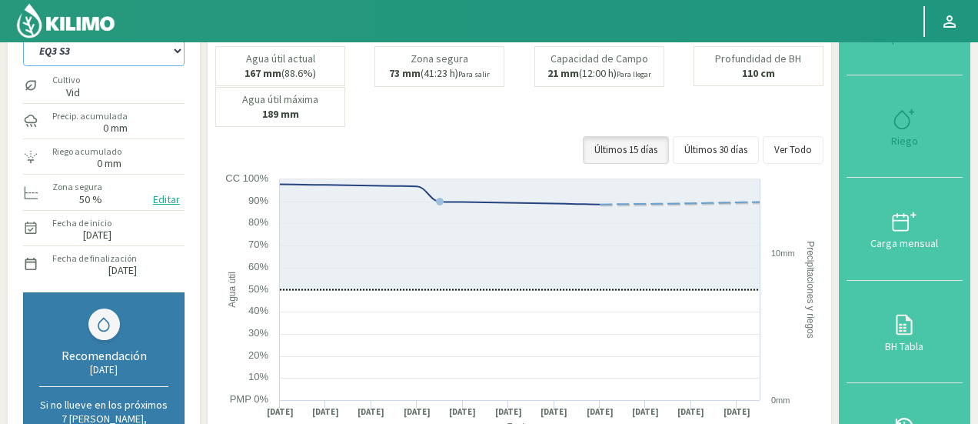
click at [117, 59] on select "EQ1 S1 EQ1 S2 EQ1 S3 EQ1 S4 EQ2 S2 EQ2 S3 EQ2 S4 EQ3 S2 EQ3 S3" at bounding box center [104, 50] width 162 height 31
select select "6167: Object"
click at [23, 35] on select "EQ1 S1 EQ1 S2 EQ1 S3 EQ1 S4 EQ2 S2 EQ2 S3 EQ2 S4 EQ3 S2 EQ3 S3" at bounding box center [104, 50] width 162 height 31
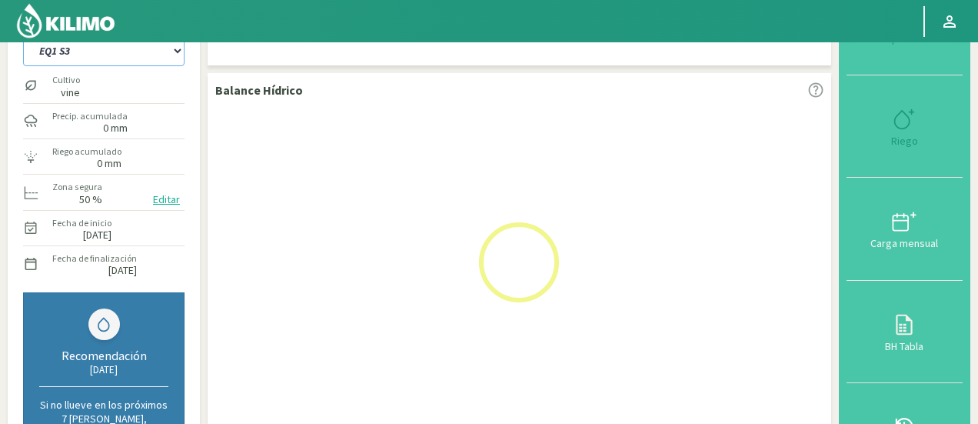
select select "208: Object"
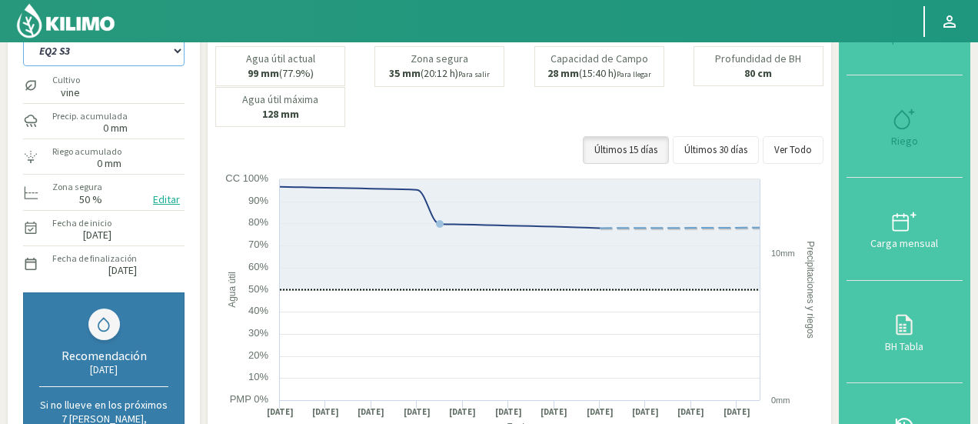
select select "6456: Object"
select select "214: Object"
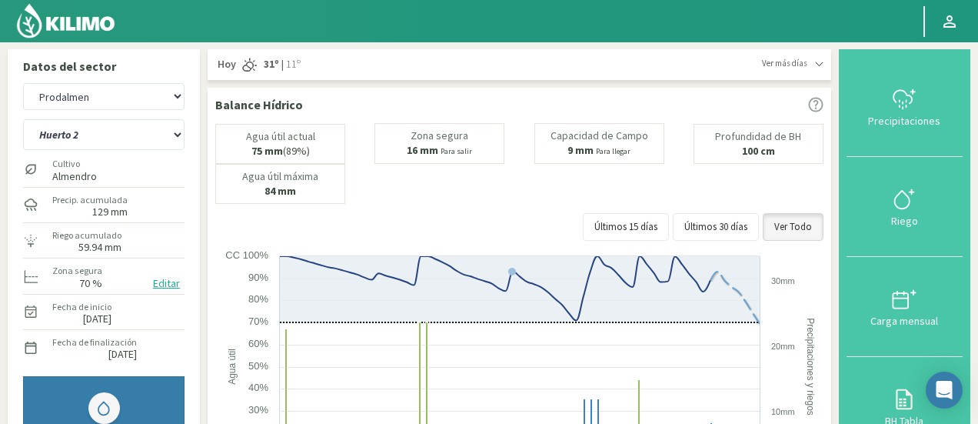
select select "516: Object"
select select "8: Object"
